Goal: Task Accomplishment & Management: Use online tool/utility

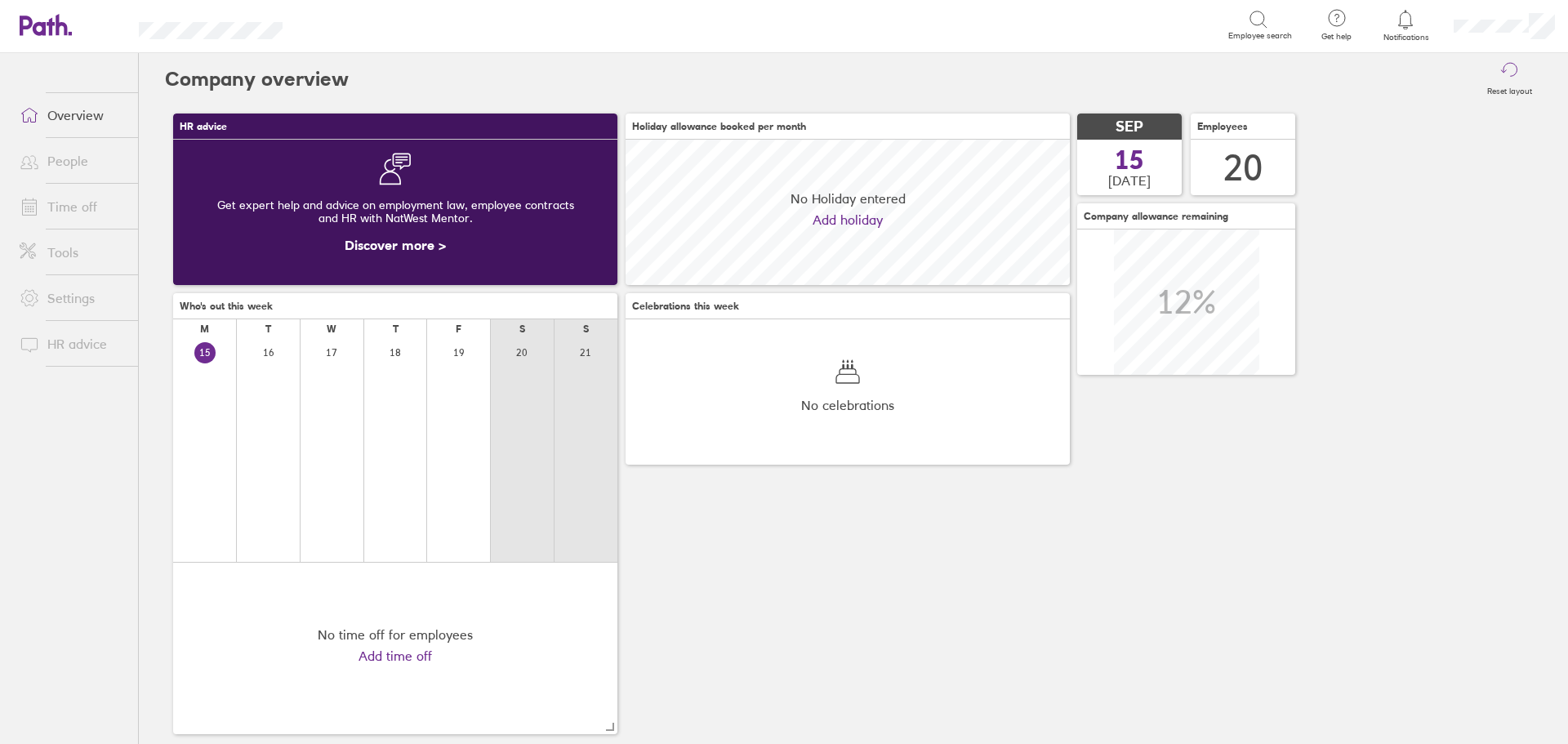
scroll to position [145, 145]
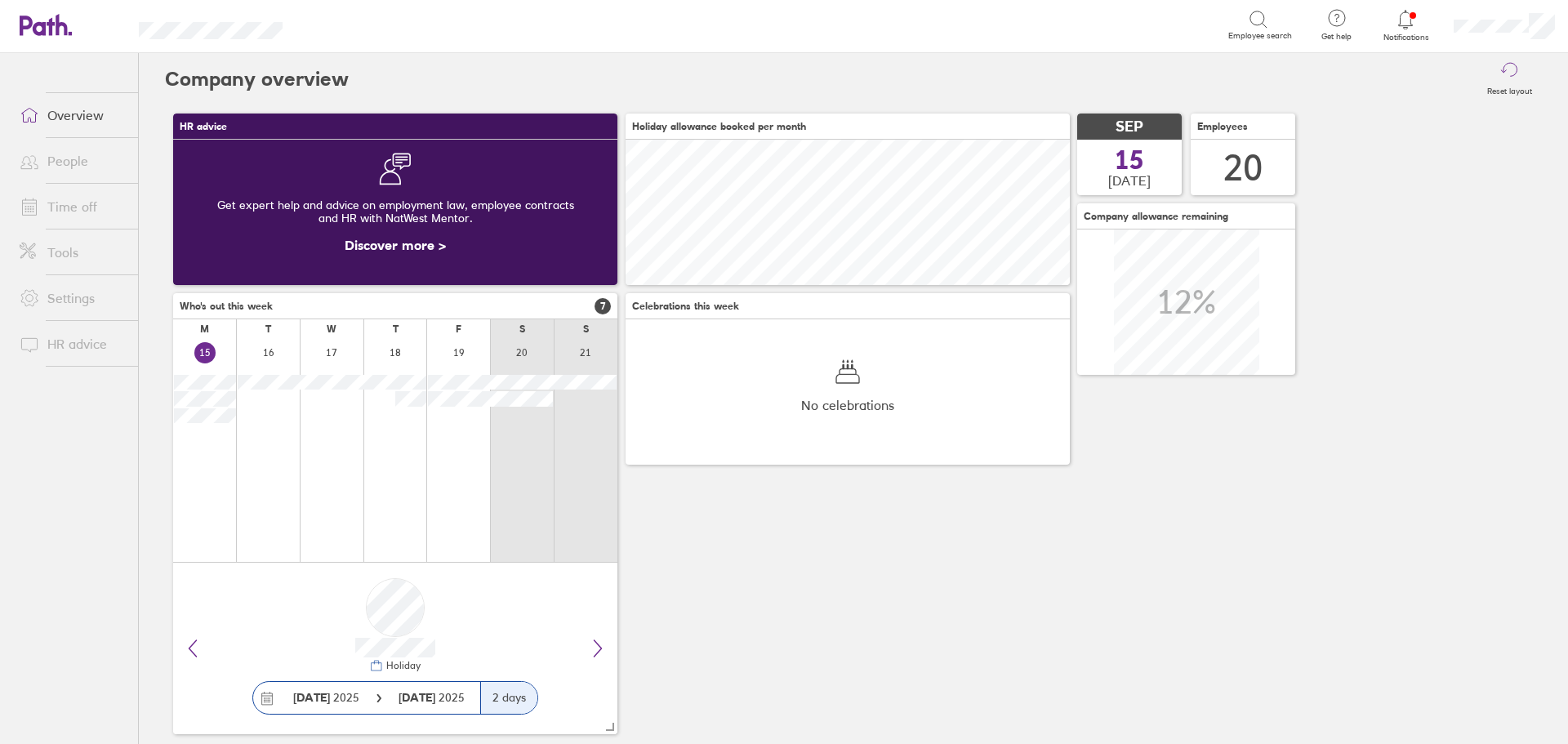
click at [1408, 20] on icon at bounding box center [1405, 19] width 19 height 19
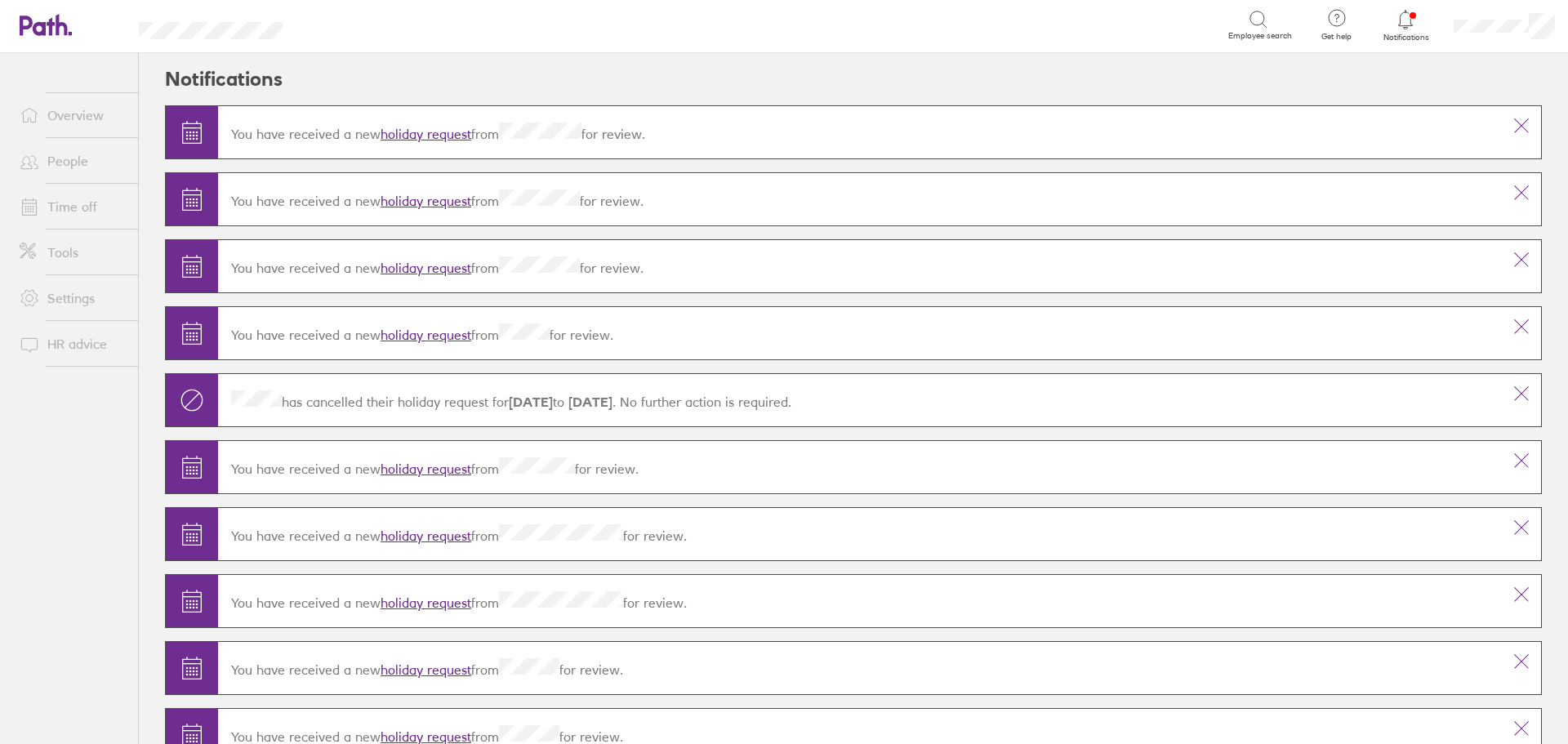
click at [427, 129] on link "holiday request" at bounding box center [426, 134] width 91 height 16
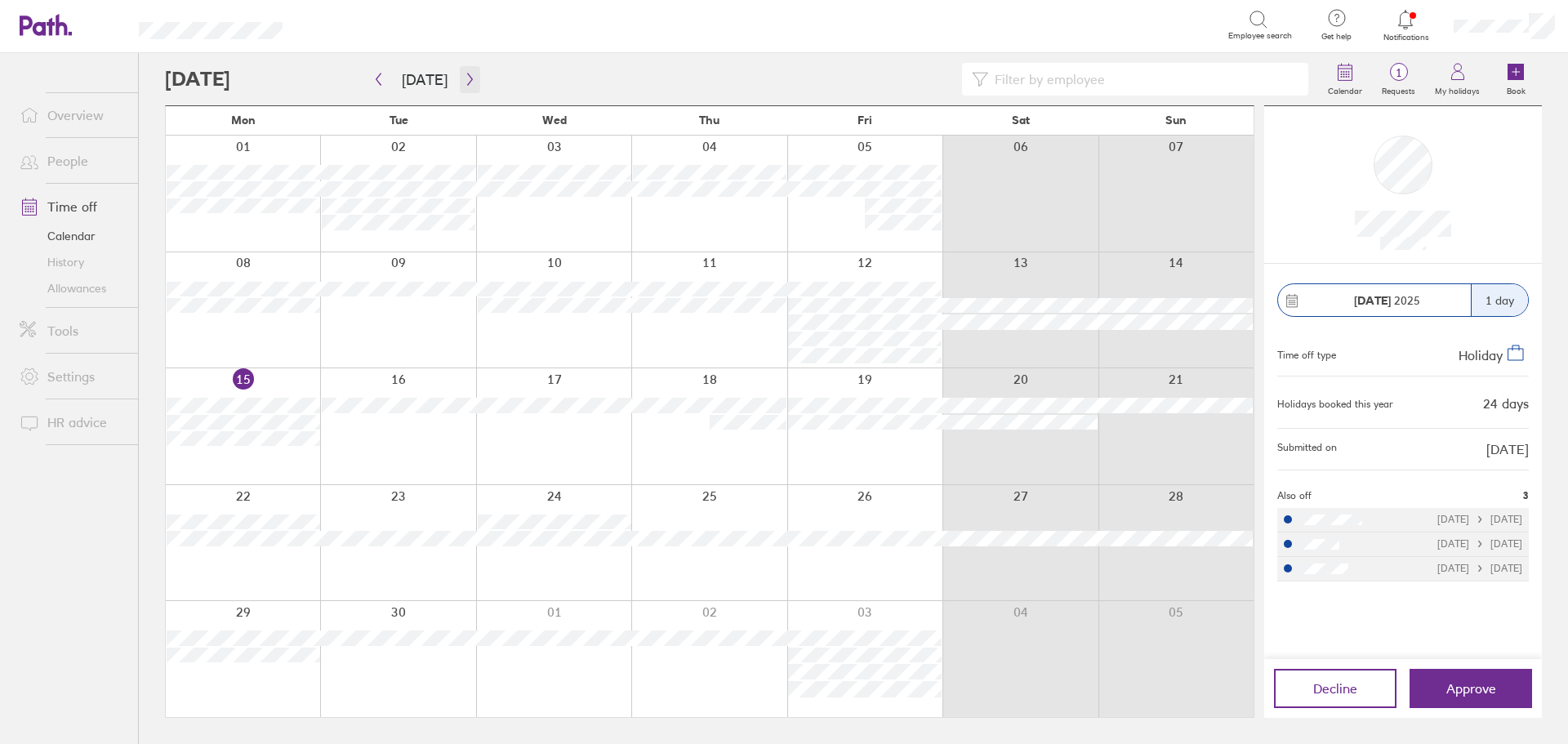
click at [468, 83] on icon "button" at bounding box center [470, 79] width 13 height 13
